Goal: Task Accomplishment & Management: Use online tool/utility

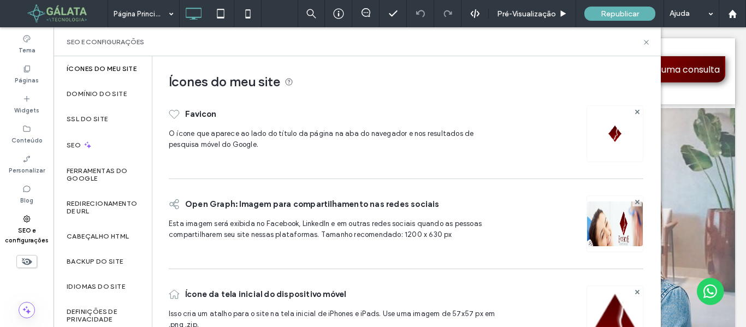
scroll to position [39, 0]
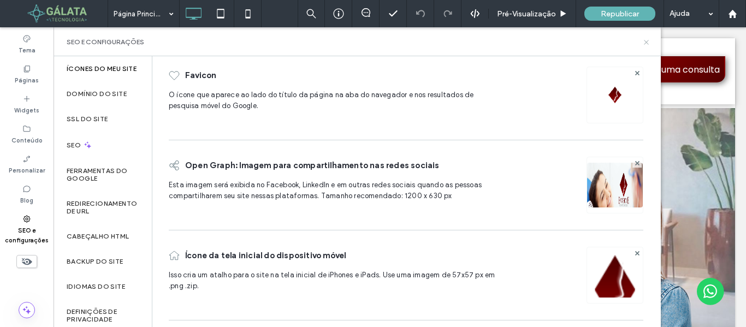
click at [644, 41] on icon at bounding box center [646, 42] width 8 height 8
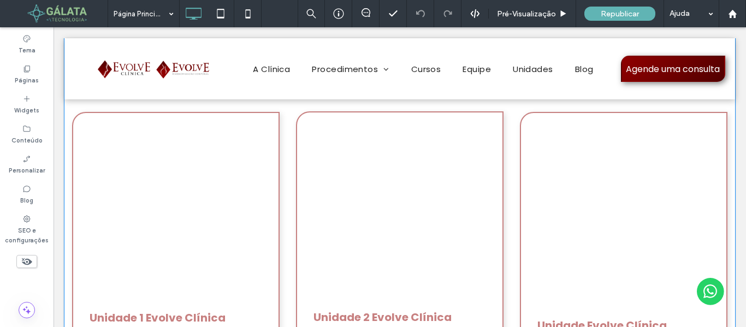
scroll to position [3820, 0]
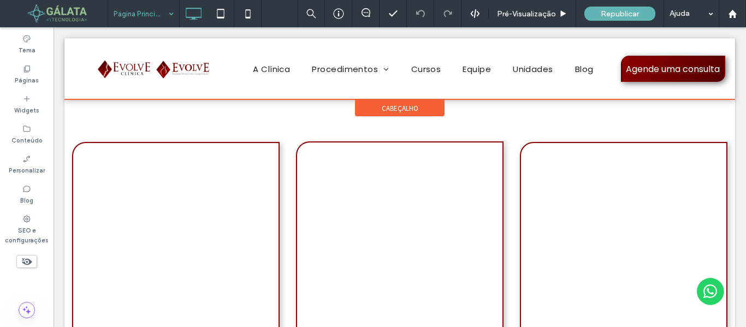
click at [646, 68] on div at bounding box center [399, 68] width 670 height 61
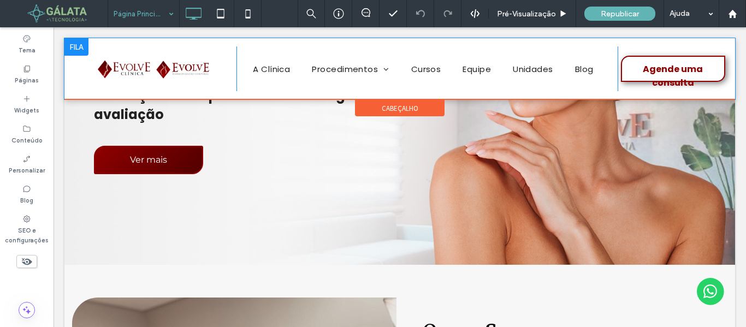
scroll to position [0, 0]
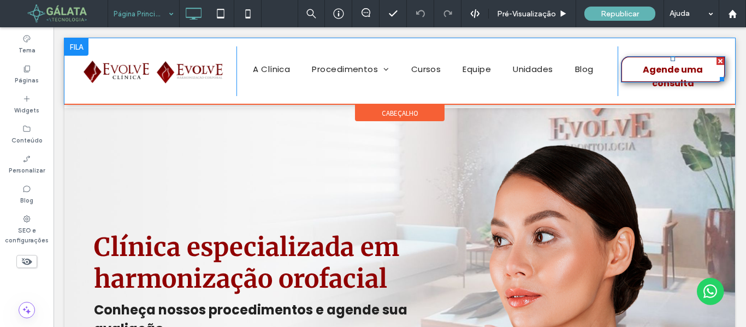
click at [649, 69] on span "Agende uma consulta" at bounding box center [672, 76] width 100 height 38
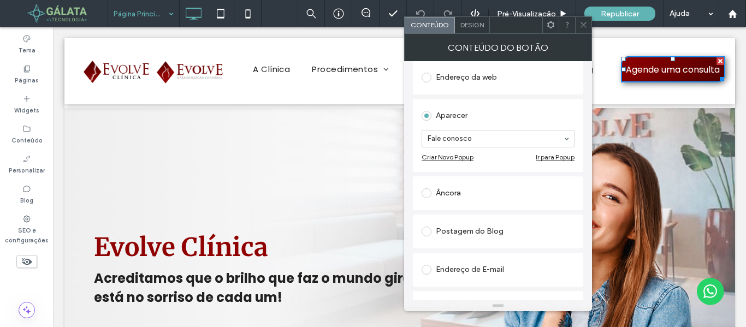
scroll to position [164, 0]
click at [551, 156] on div "Ir para Popup" at bounding box center [554, 156] width 39 height 8
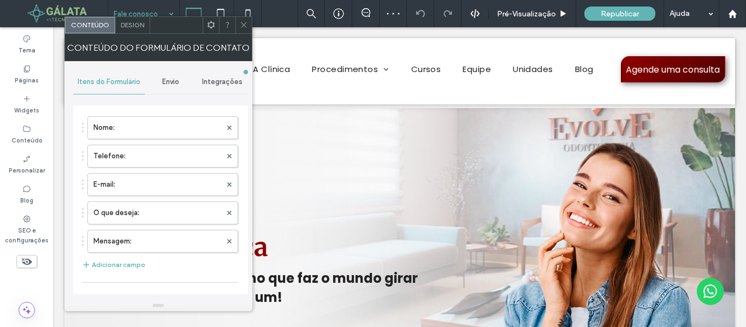
click at [172, 84] on span "Envio" at bounding box center [170, 81] width 17 height 9
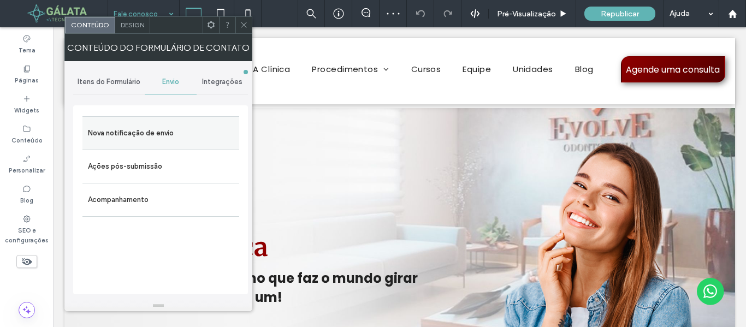
click at [170, 140] on label "Nova notificação de envio" at bounding box center [161, 133] width 146 height 22
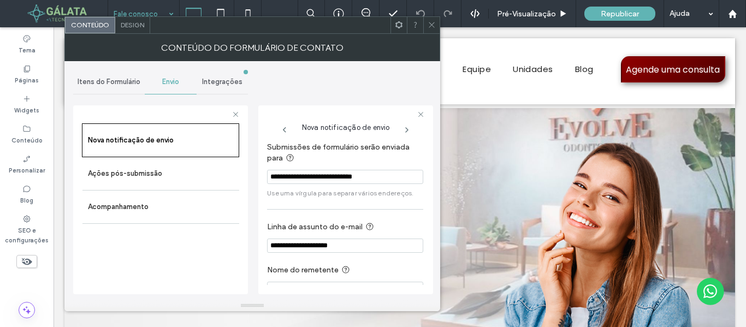
click at [365, 178] on input "**********" at bounding box center [345, 177] width 156 height 14
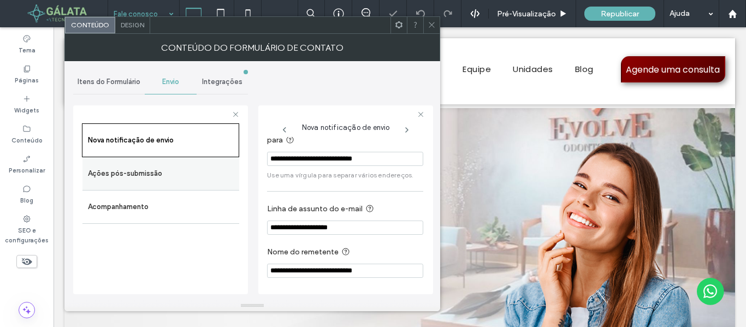
click at [171, 175] on label "Ações pós-submissão" at bounding box center [161, 174] width 146 height 22
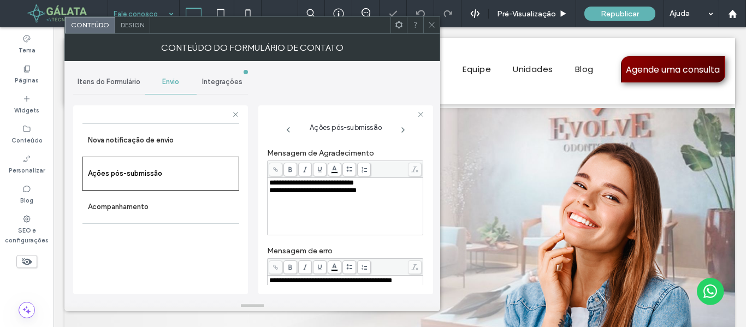
scroll to position [0, 0]
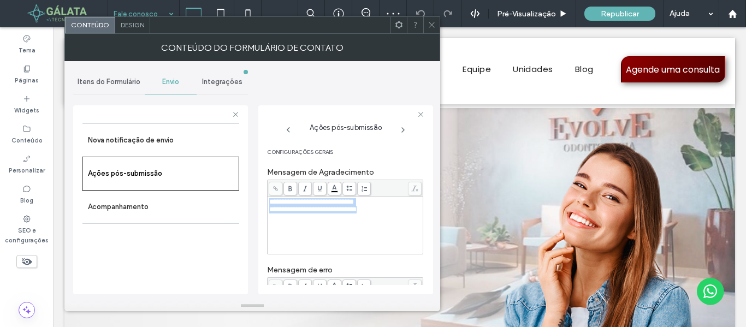
drag, startPoint x: 386, startPoint y: 210, endPoint x: 268, endPoint y: 206, distance: 118.5
click at [268, 206] on div "**********" at bounding box center [344, 225] width 155 height 57
copy div "**********"
click at [165, 202] on label "Acompanhamento" at bounding box center [161, 207] width 146 height 22
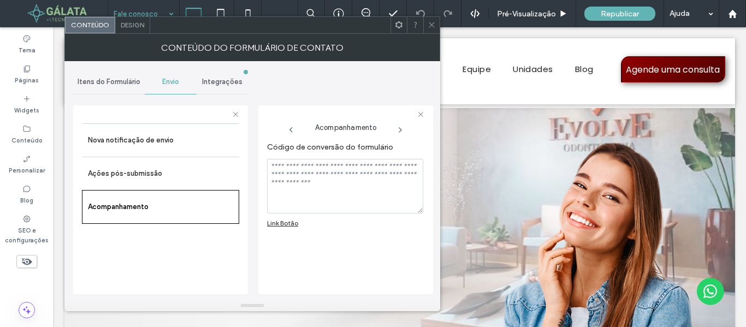
click at [434, 26] on icon at bounding box center [431, 25] width 8 height 8
